Goal: Information Seeking & Learning: Learn about a topic

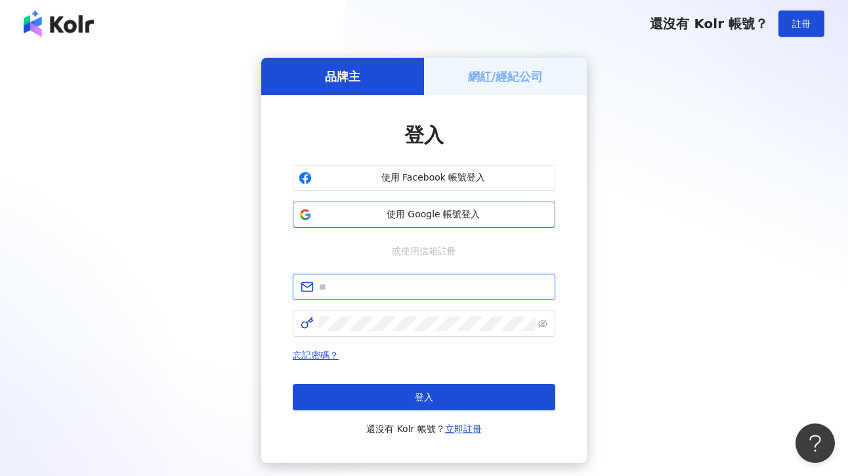
type input "**********"
click at [430, 220] on span "使用 Google 帳號登入" at bounding box center [433, 214] width 232 height 13
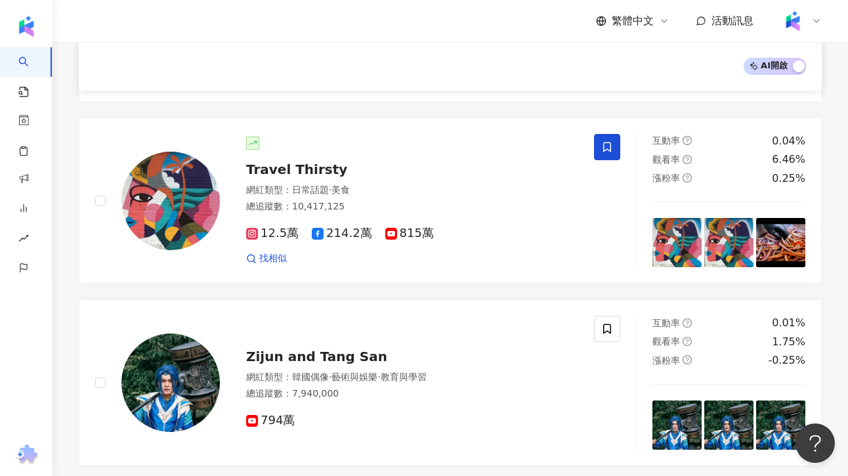
scroll to position [689, 0]
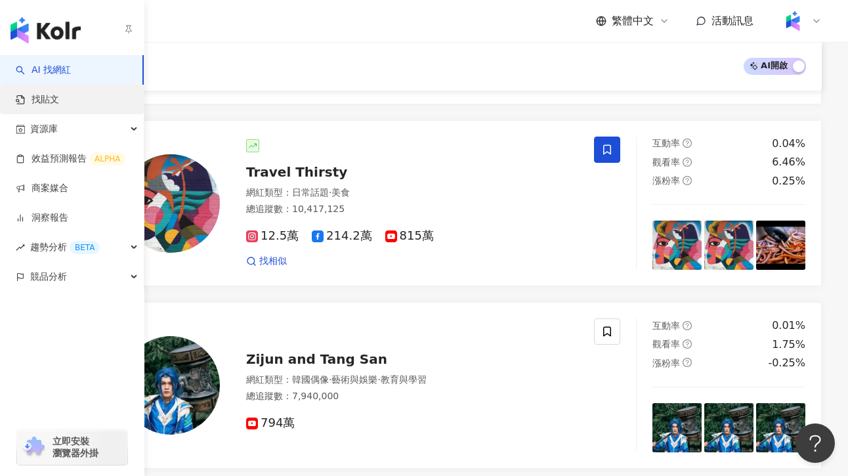
click at [53, 94] on link "找貼文" at bounding box center [37, 99] width 43 height 13
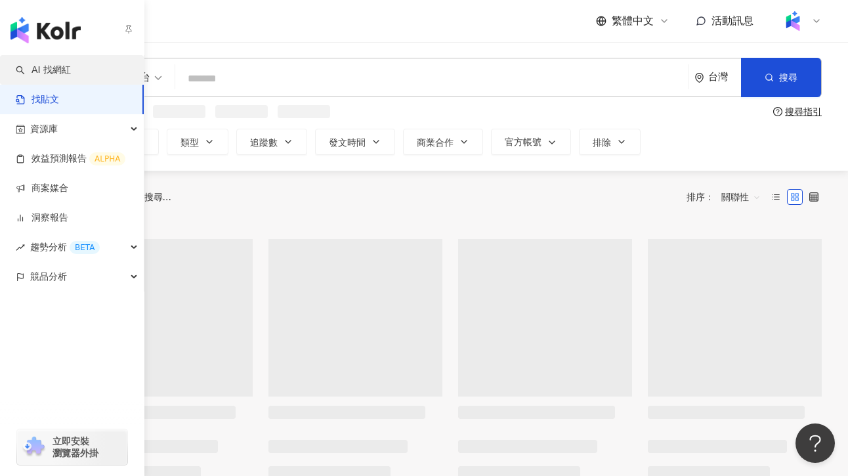
click at [58, 74] on link "AI 找網紅" at bounding box center [43, 70] width 55 height 13
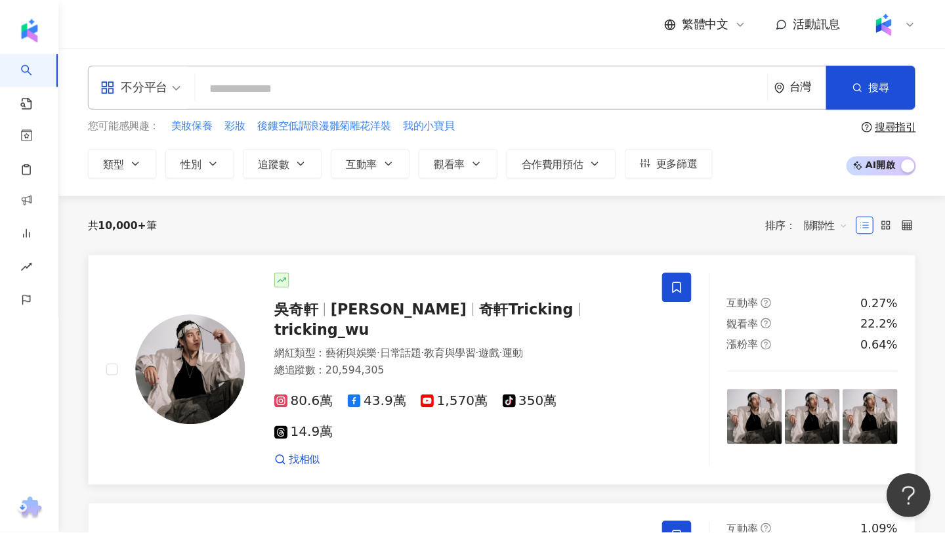
scroll to position [4, 0]
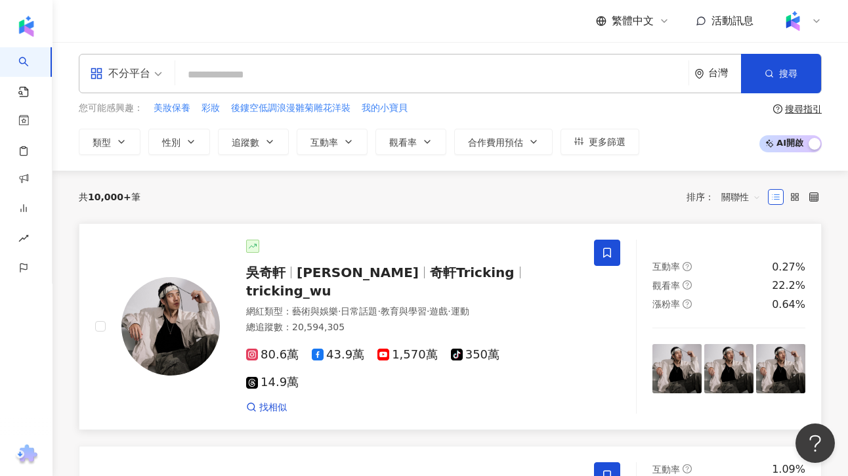
click at [216, 277] on div at bounding box center [170, 326] width 98 height 98
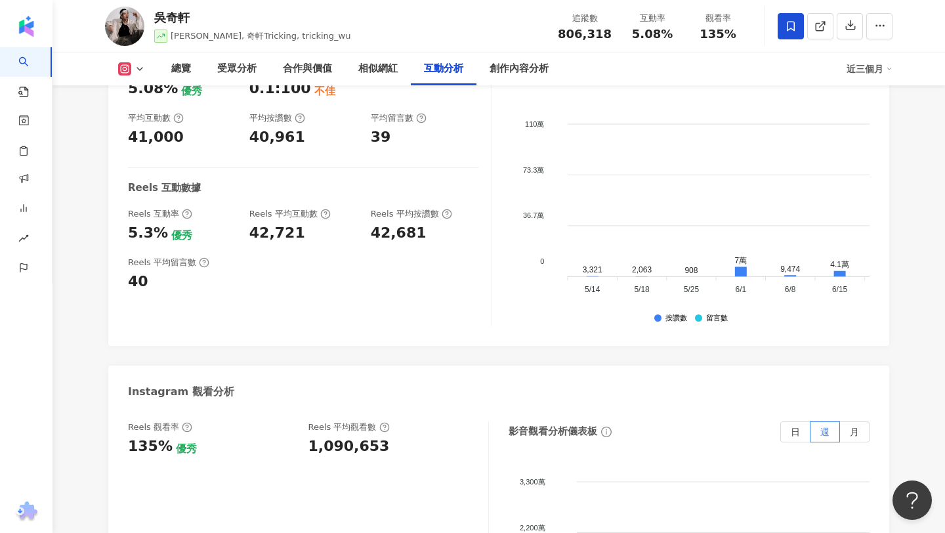
scroll to position [2577, 0]
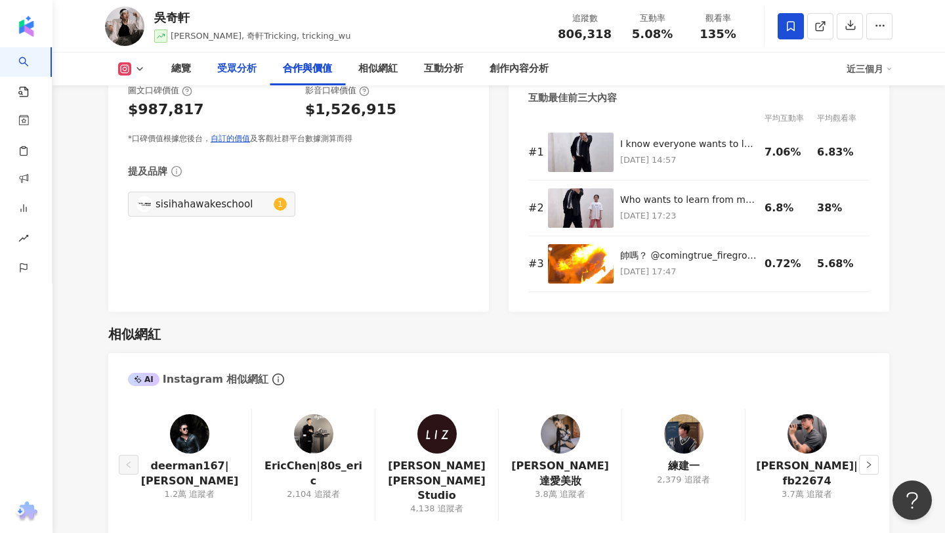
click at [232, 72] on div "受眾分析" at bounding box center [236, 69] width 39 height 16
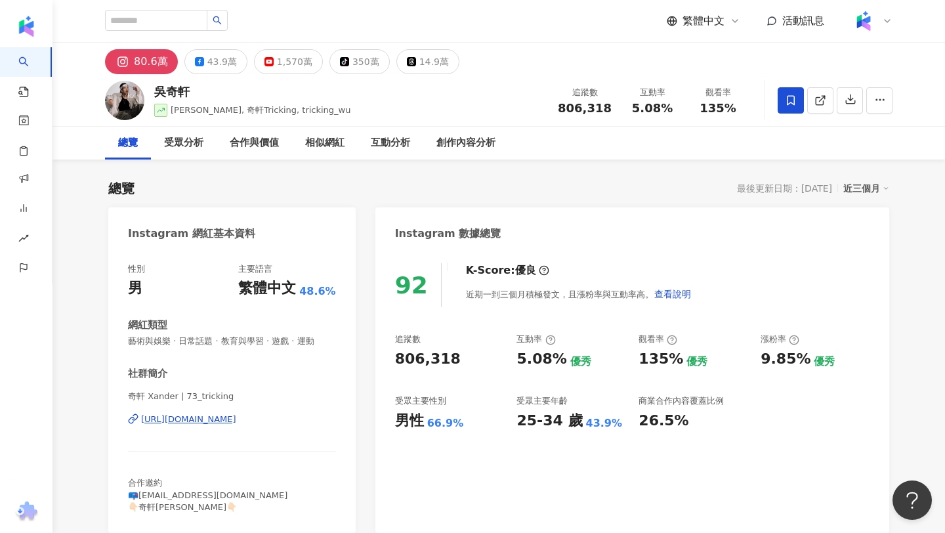
click at [722, 20] on span "繁體中文" at bounding box center [703, 21] width 42 height 14
click at [702, 91] on div "English" at bounding box center [710, 85] width 66 height 23
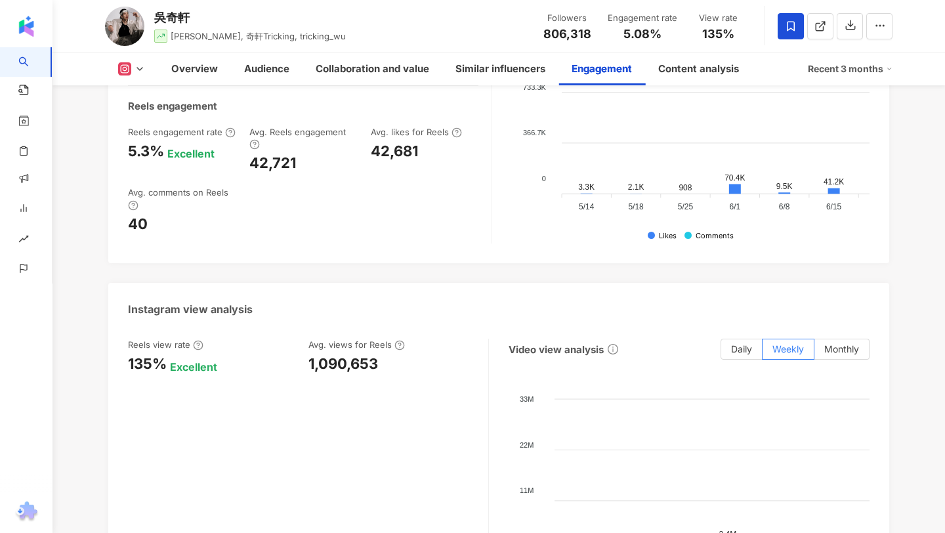
scroll to position [3034, 0]
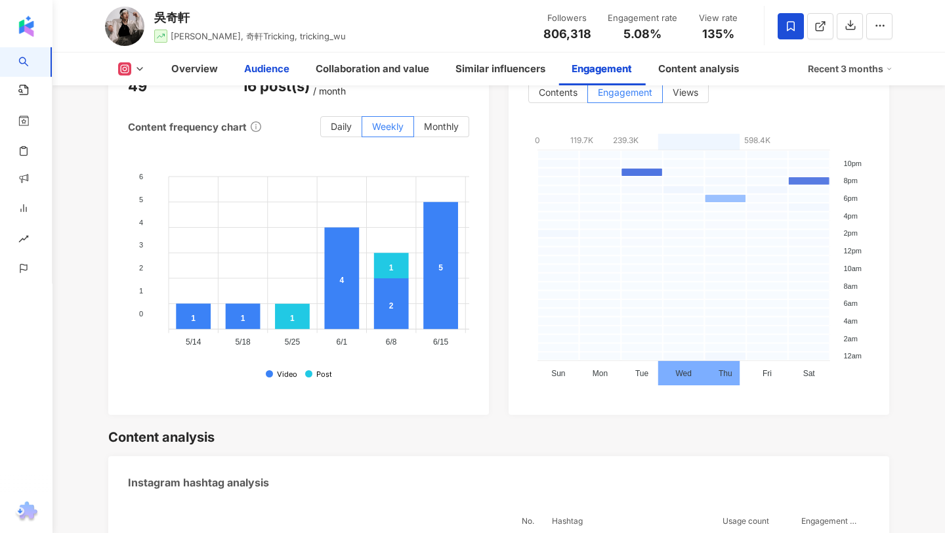
click at [272, 65] on div "Audience" at bounding box center [266, 69] width 45 height 16
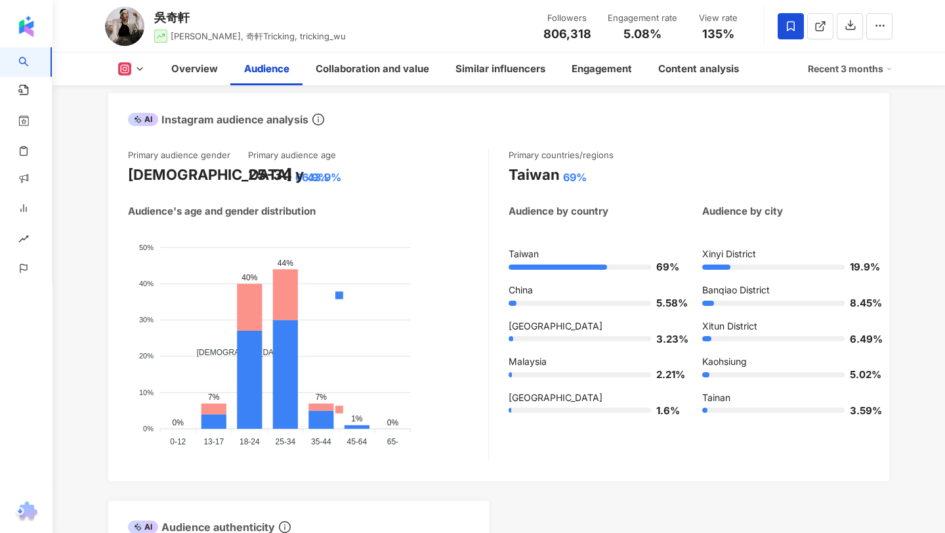
scroll to position [1197, 0]
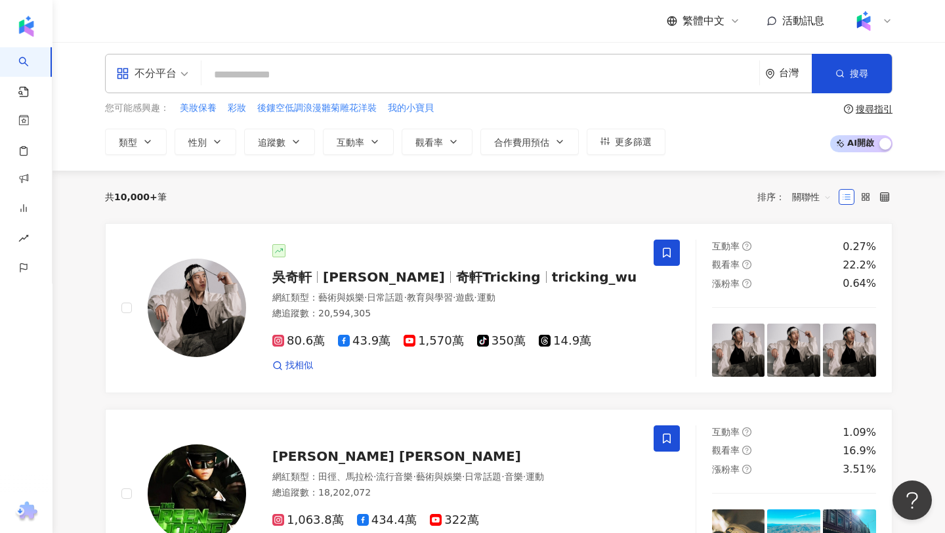
click at [248, 62] on input "search" at bounding box center [480, 74] width 547 height 25
